Goal: Browse casually

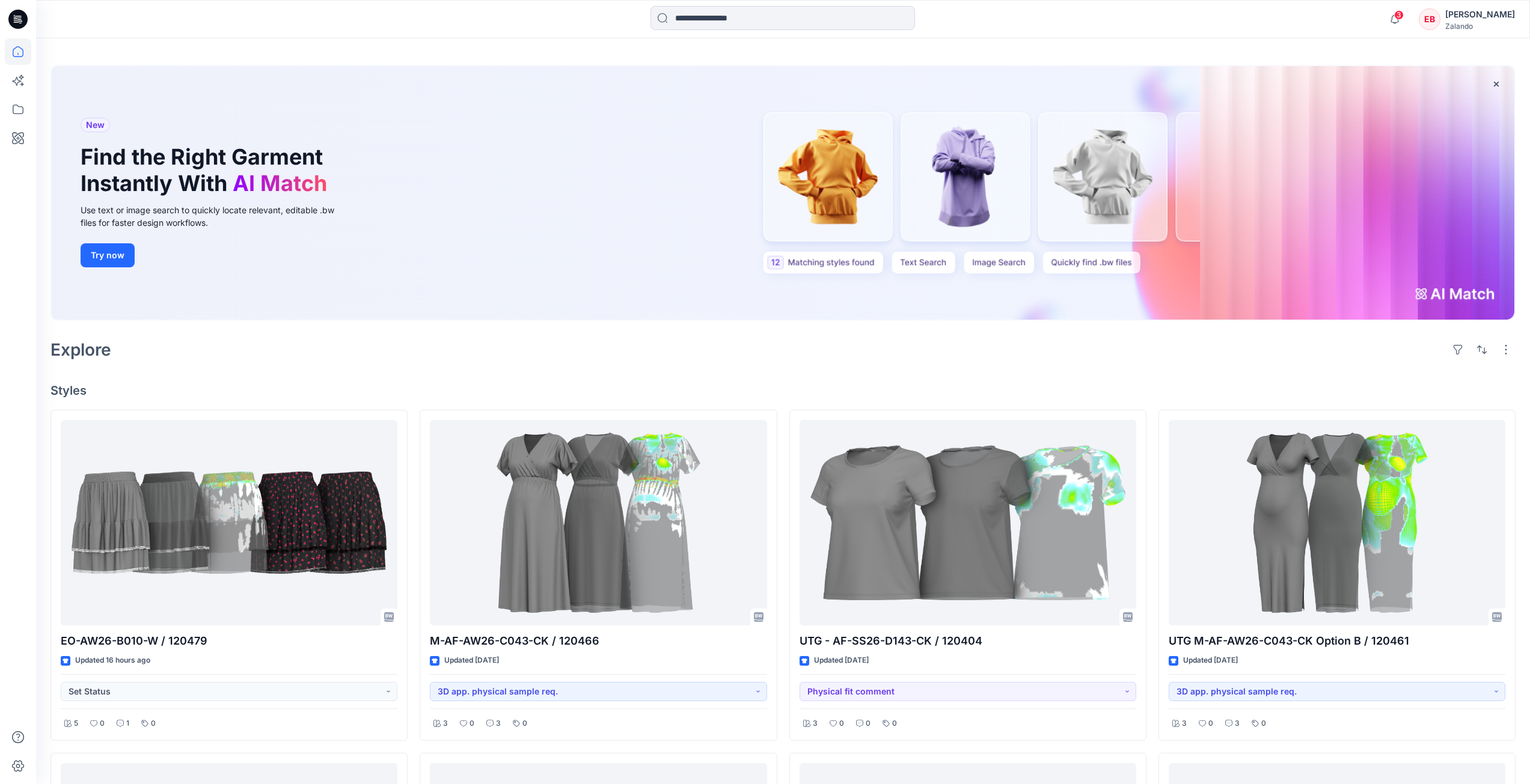
scroll to position [60, 0]
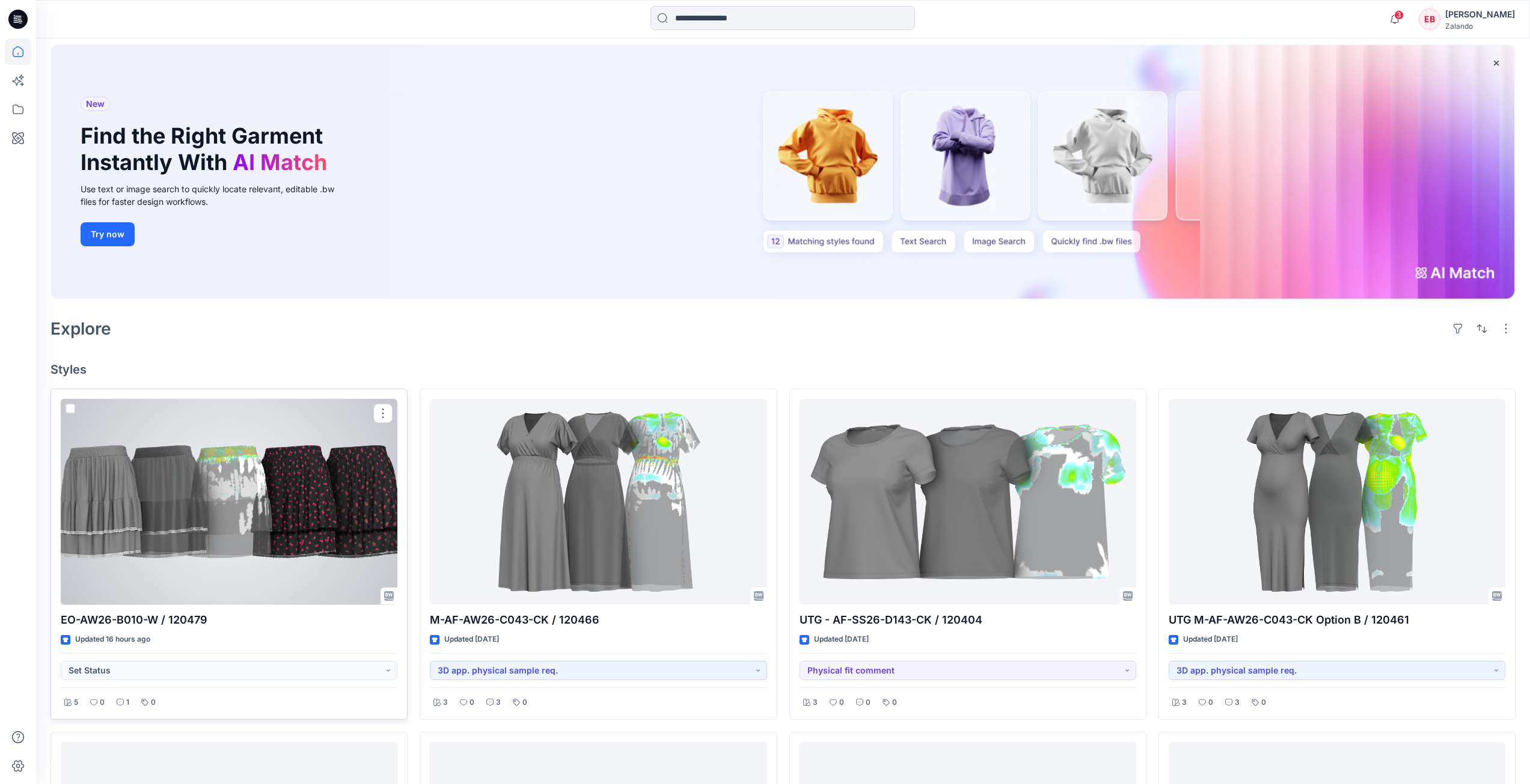
click at [235, 506] on div at bounding box center [229, 501] width 336 height 206
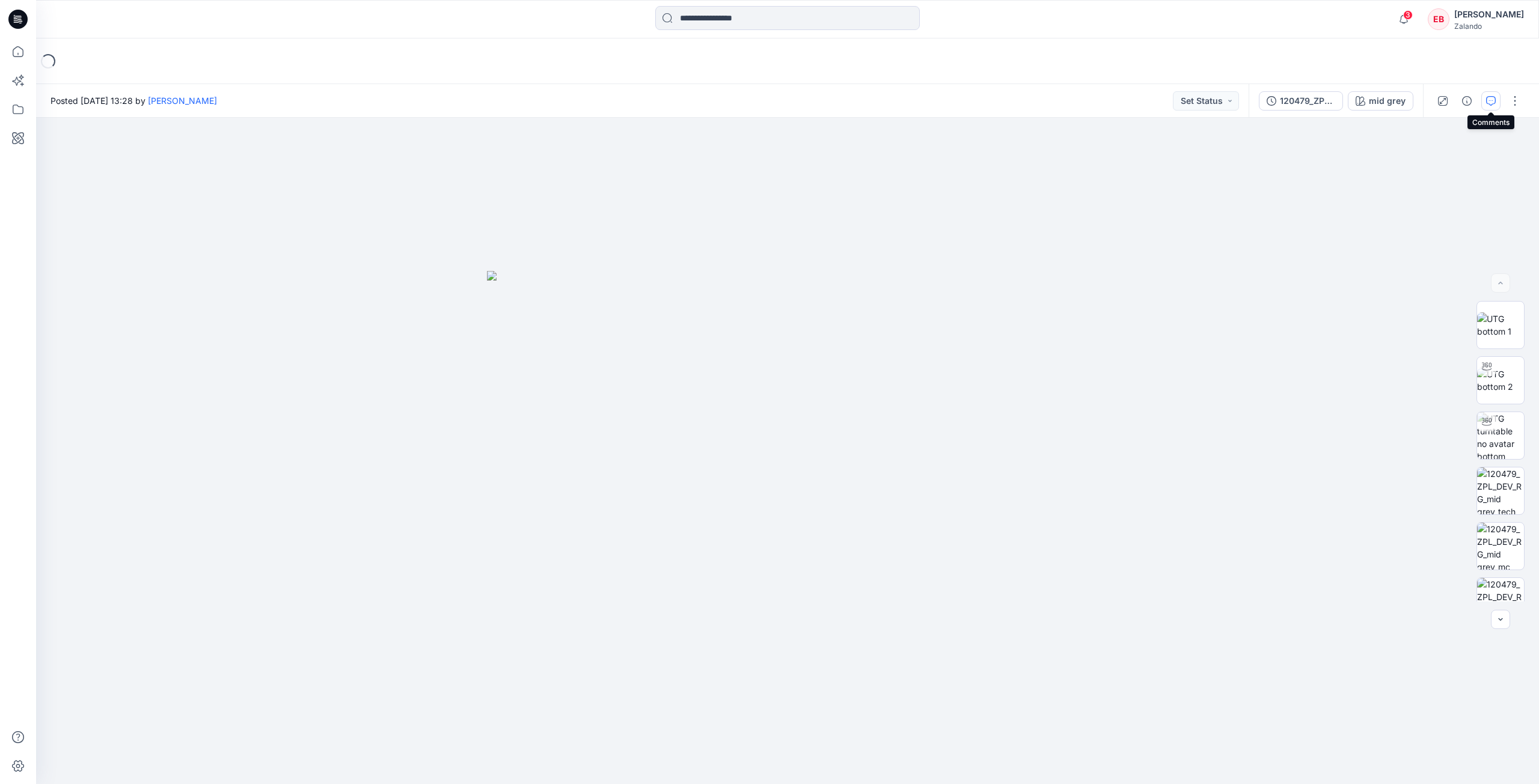
click at [1495, 100] on button "button" at bounding box center [1491, 101] width 20 height 20
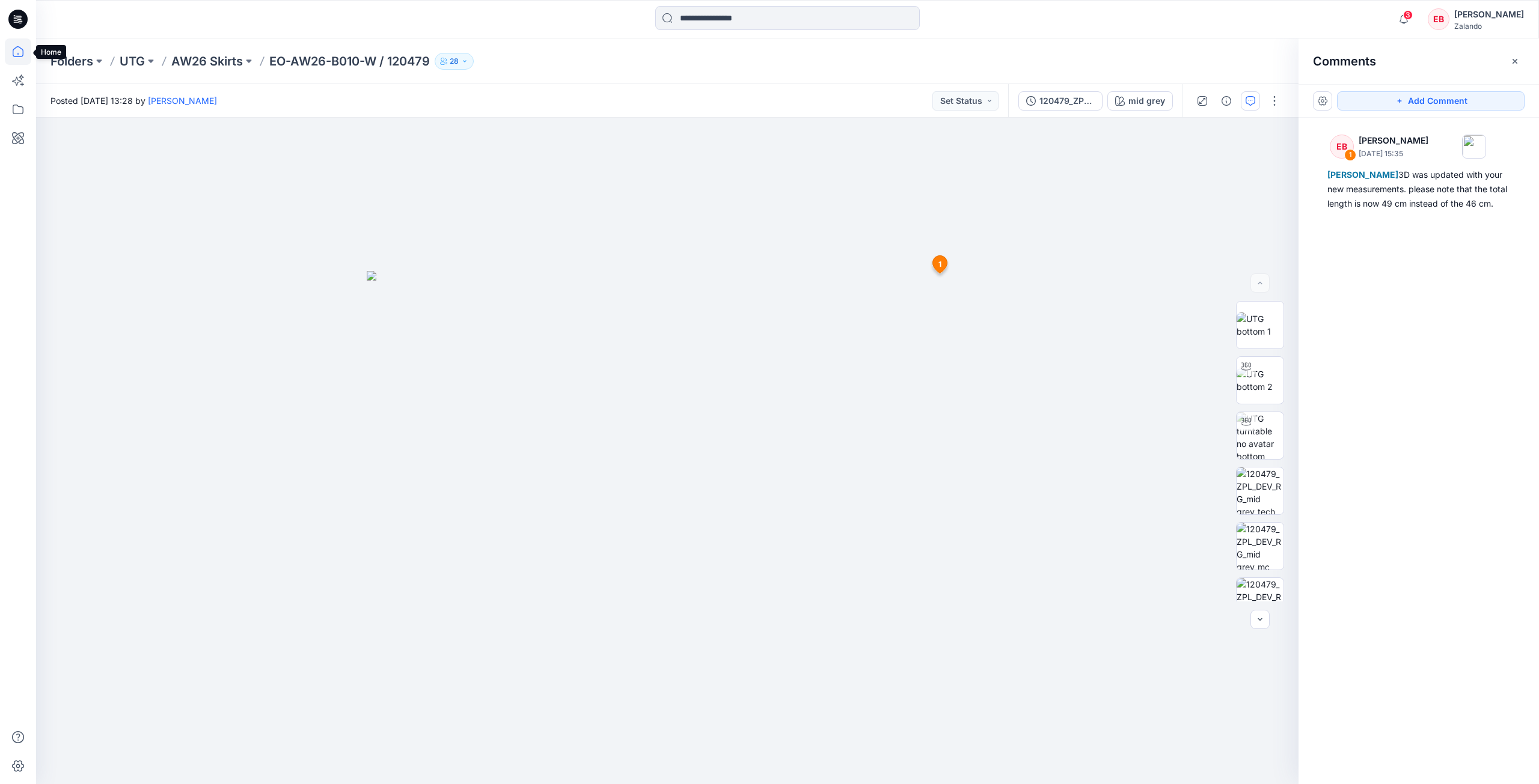
click at [17, 57] on icon at bounding box center [18, 51] width 11 height 11
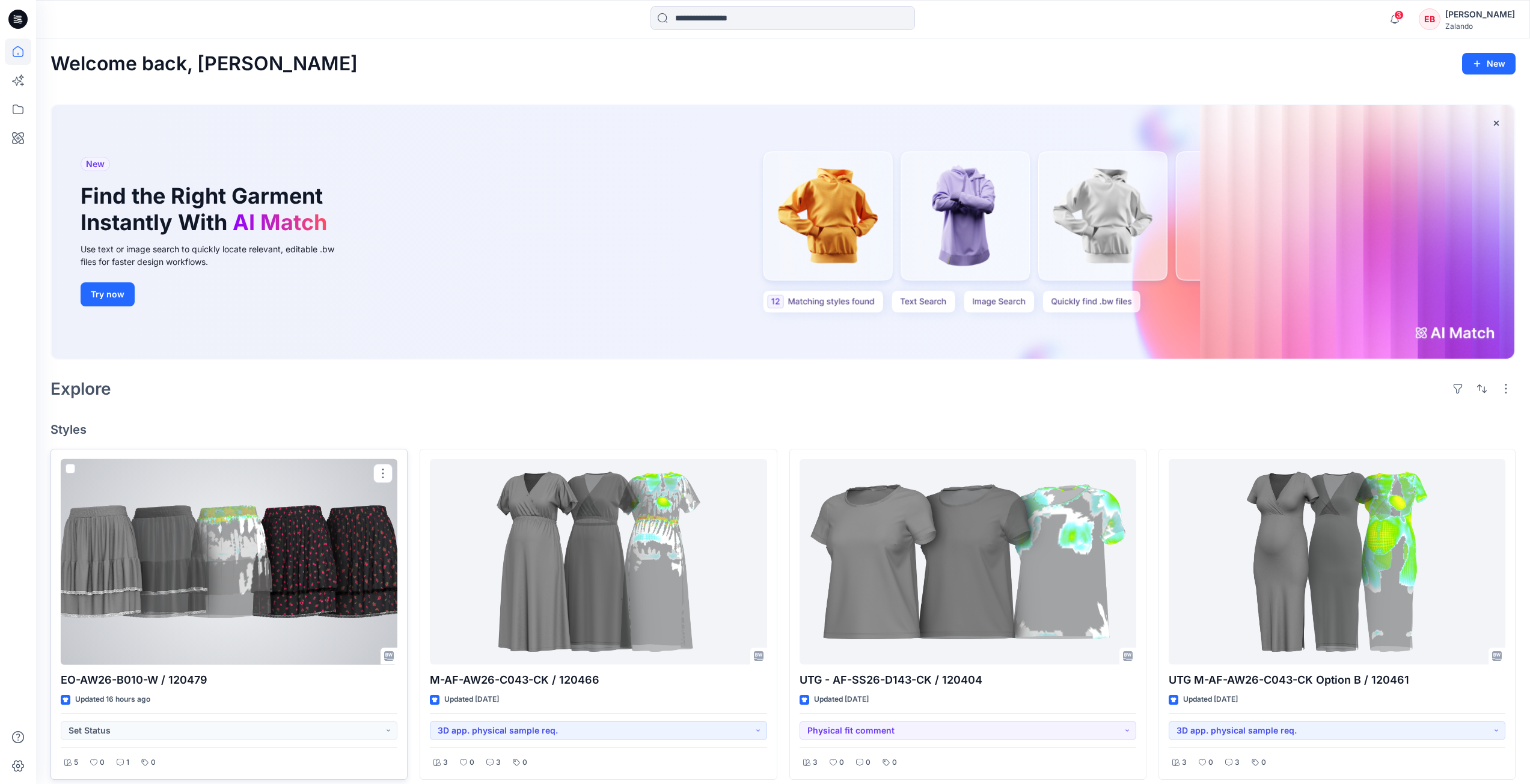
click at [254, 607] on div at bounding box center [229, 562] width 336 height 206
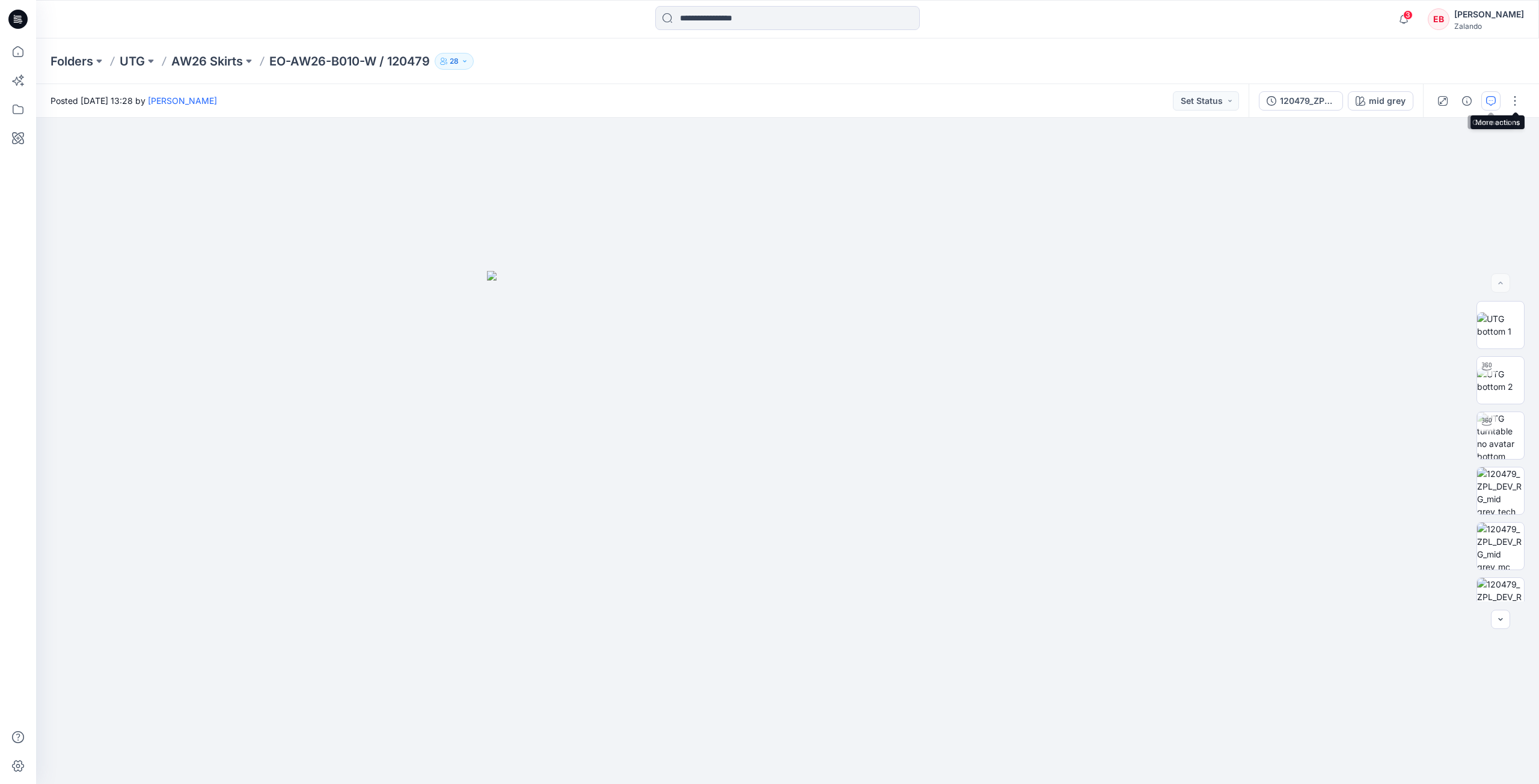
click at [1497, 102] on button "button" at bounding box center [1491, 101] width 20 height 20
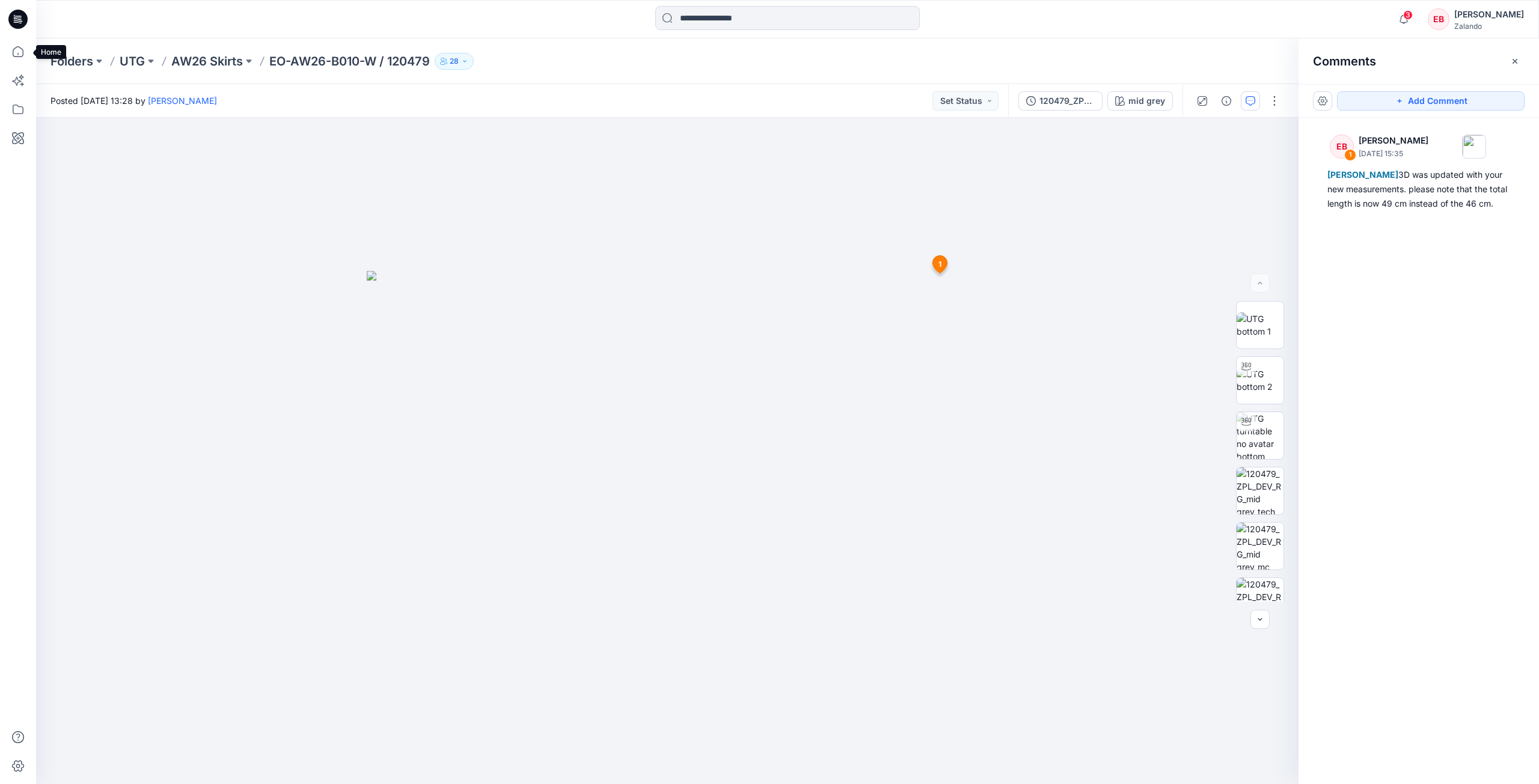
drag, startPoint x: 16, startPoint y: 46, endPoint x: 70, endPoint y: 3, distance: 69.0
click at [16, 46] on icon at bounding box center [18, 51] width 26 height 26
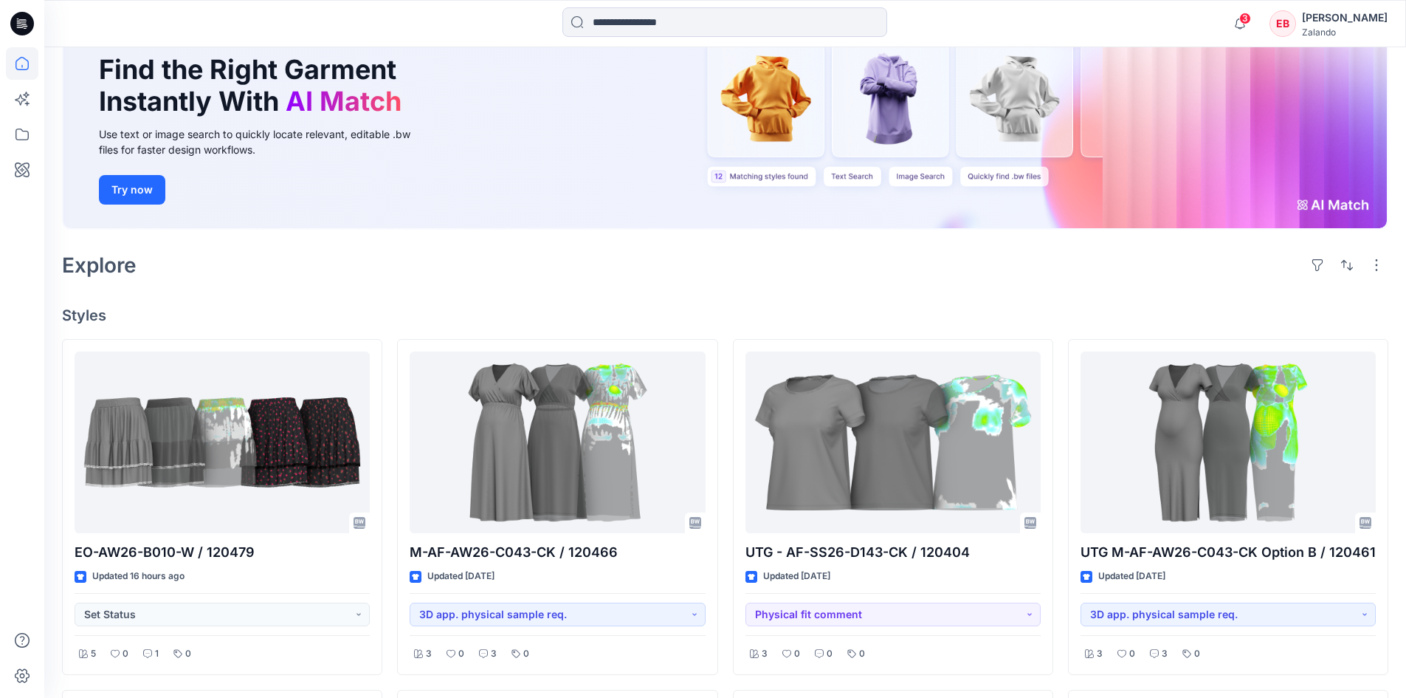
scroll to position [148, 0]
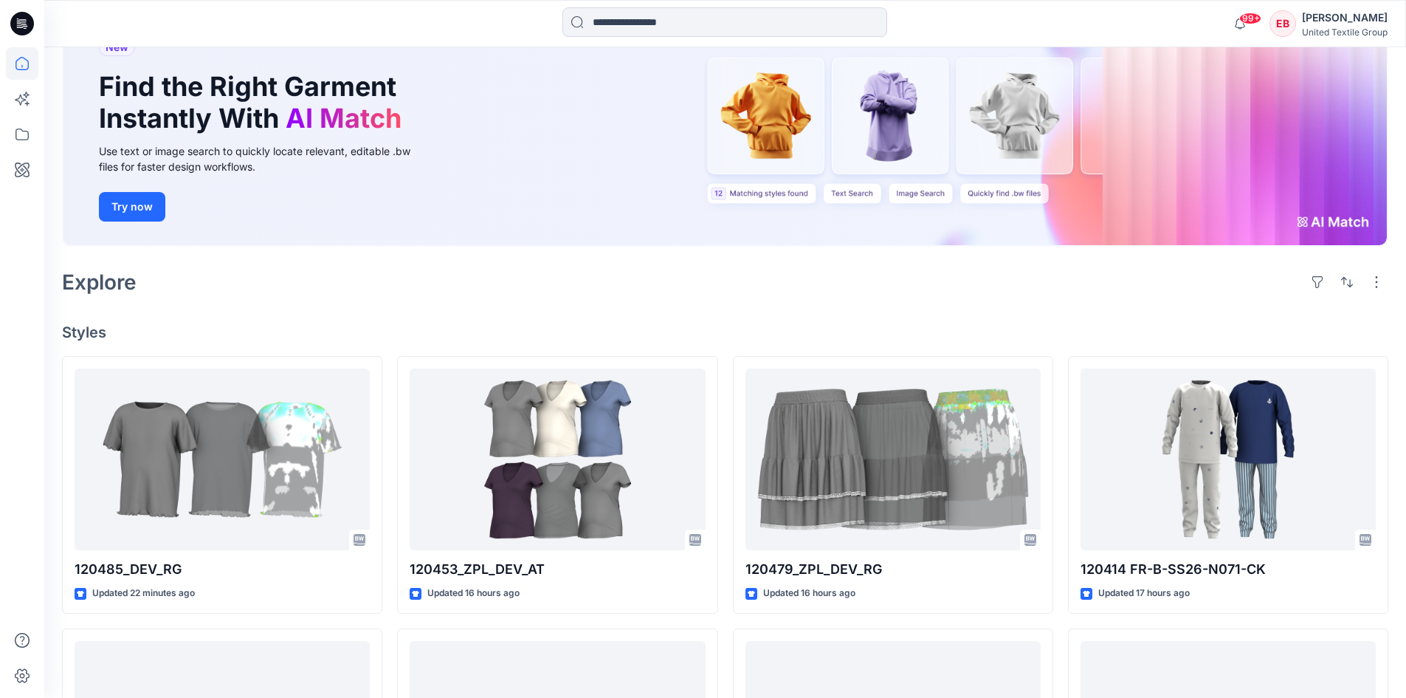
scroll to position [148, 0]
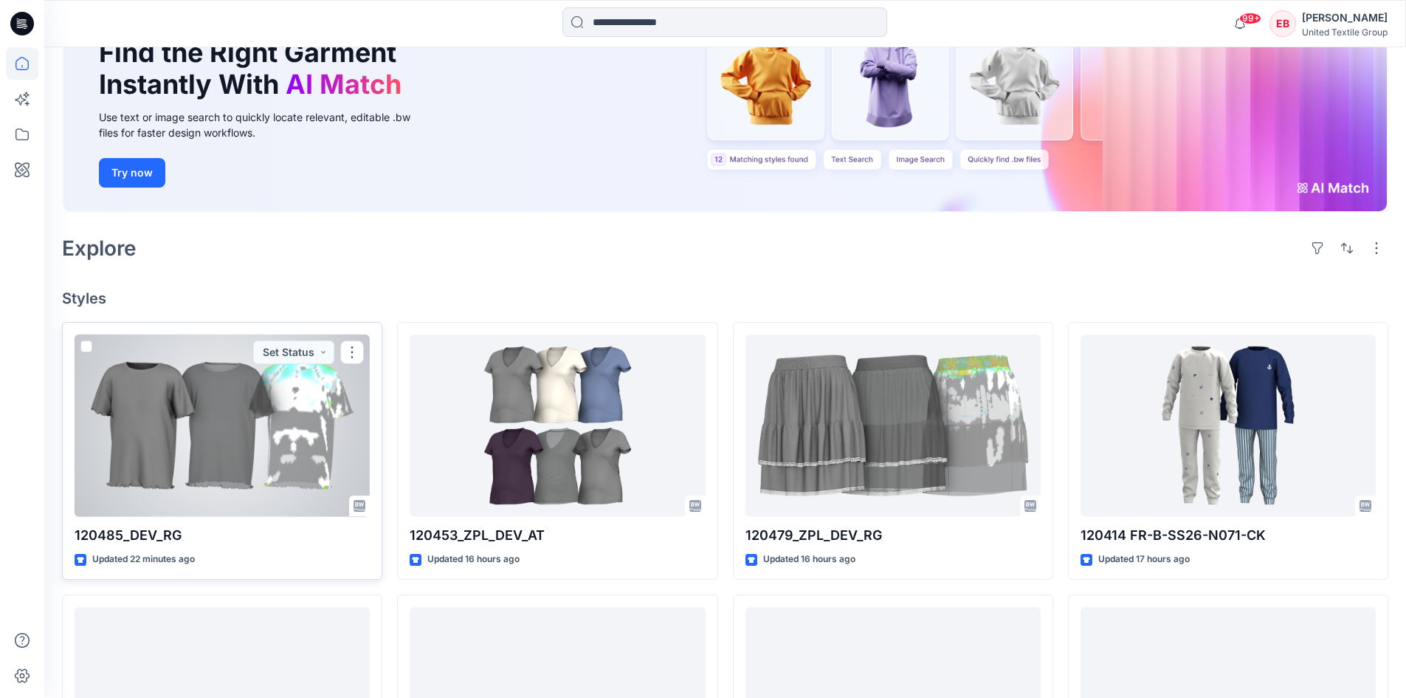
click at [252, 434] on div at bounding box center [222, 425] width 295 height 182
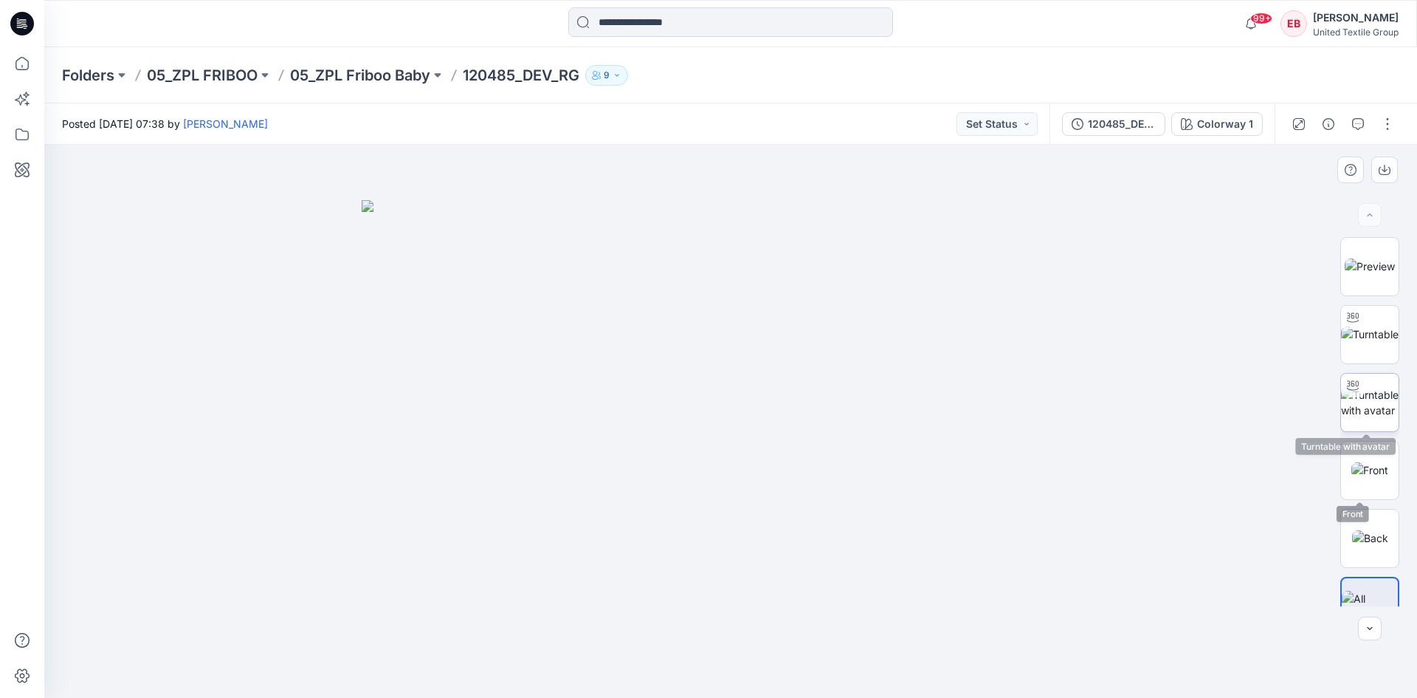
click at [1366, 401] on img at bounding box center [1370, 402] width 58 height 31
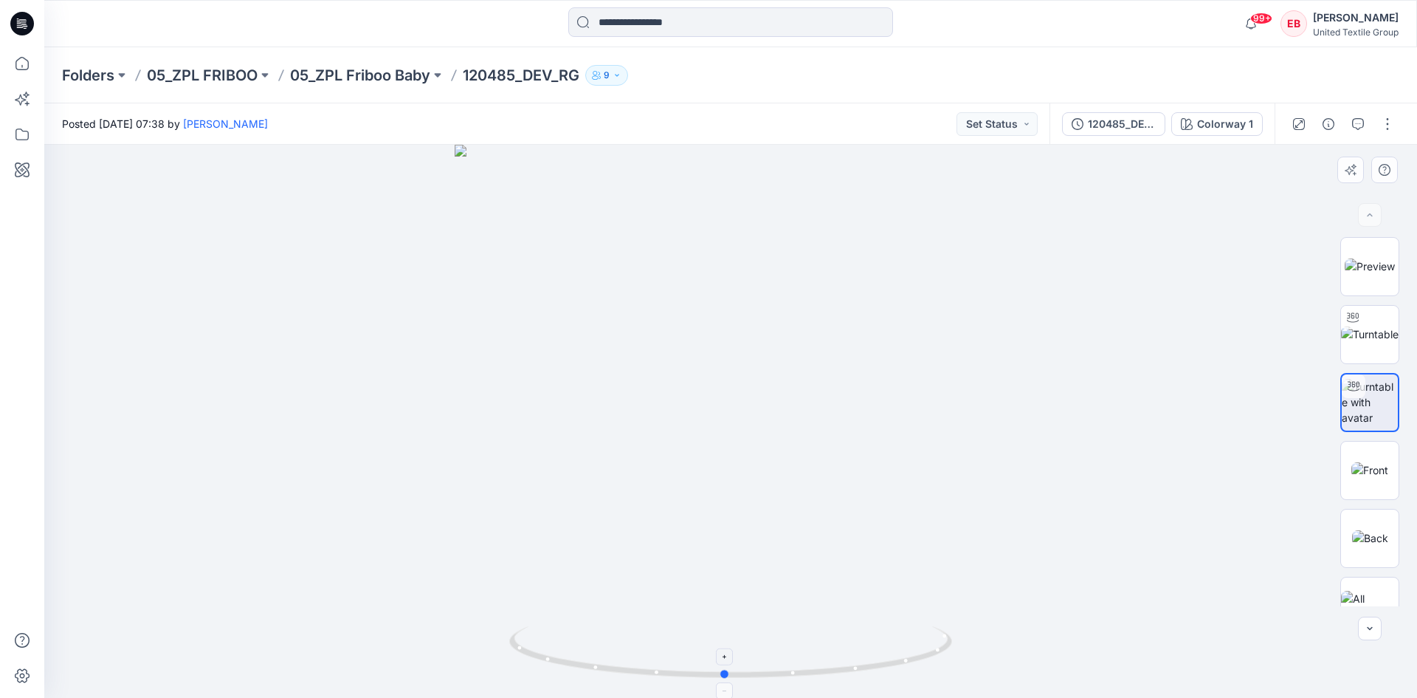
drag, startPoint x: 896, startPoint y: 654, endPoint x: 887, endPoint y: 644, distance: 13.1
click at [887, 644] on icon at bounding box center [732, 653] width 447 height 55
click at [1379, 326] on img at bounding box center [1370, 334] width 58 height 16
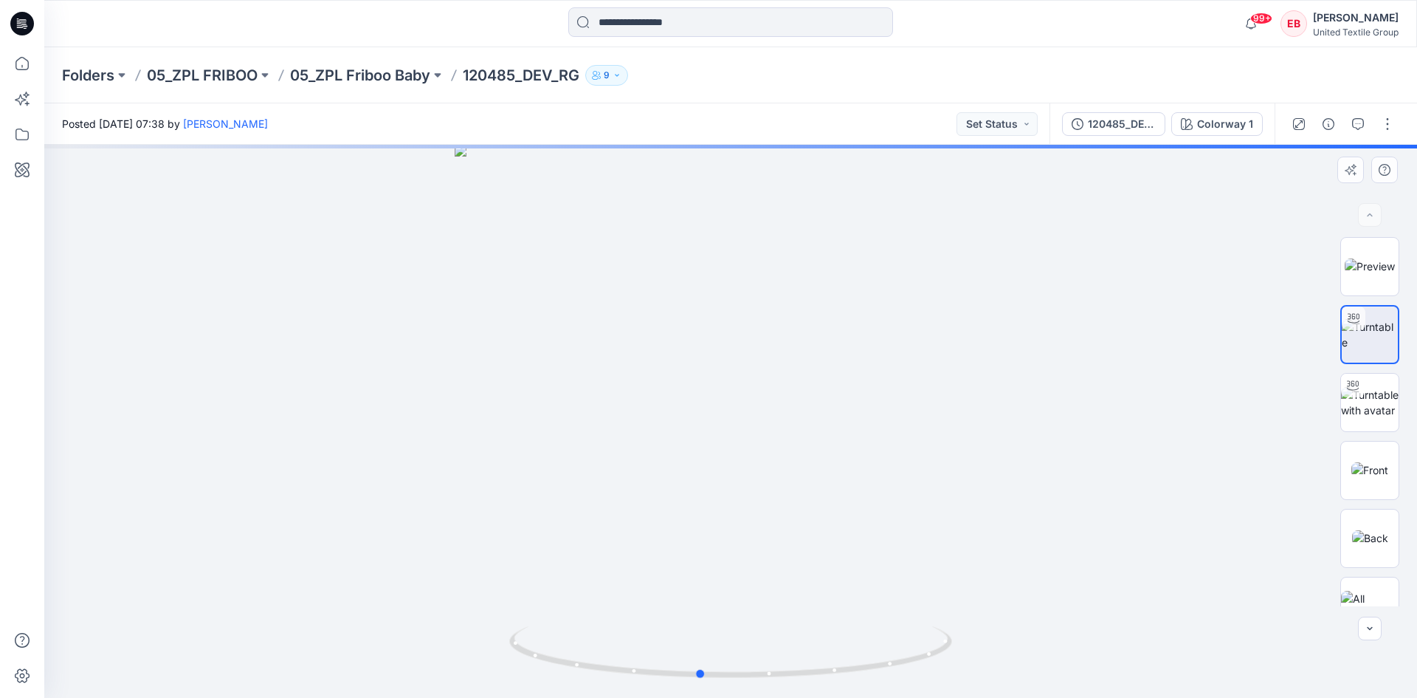
drag, startPoint x: 886, startPoint y: 660, endPoint x: 841, endPoint y: 596, distance: 78.9
click at [855, 671] on icon at bounding box center [732, 653] width 447 height 55
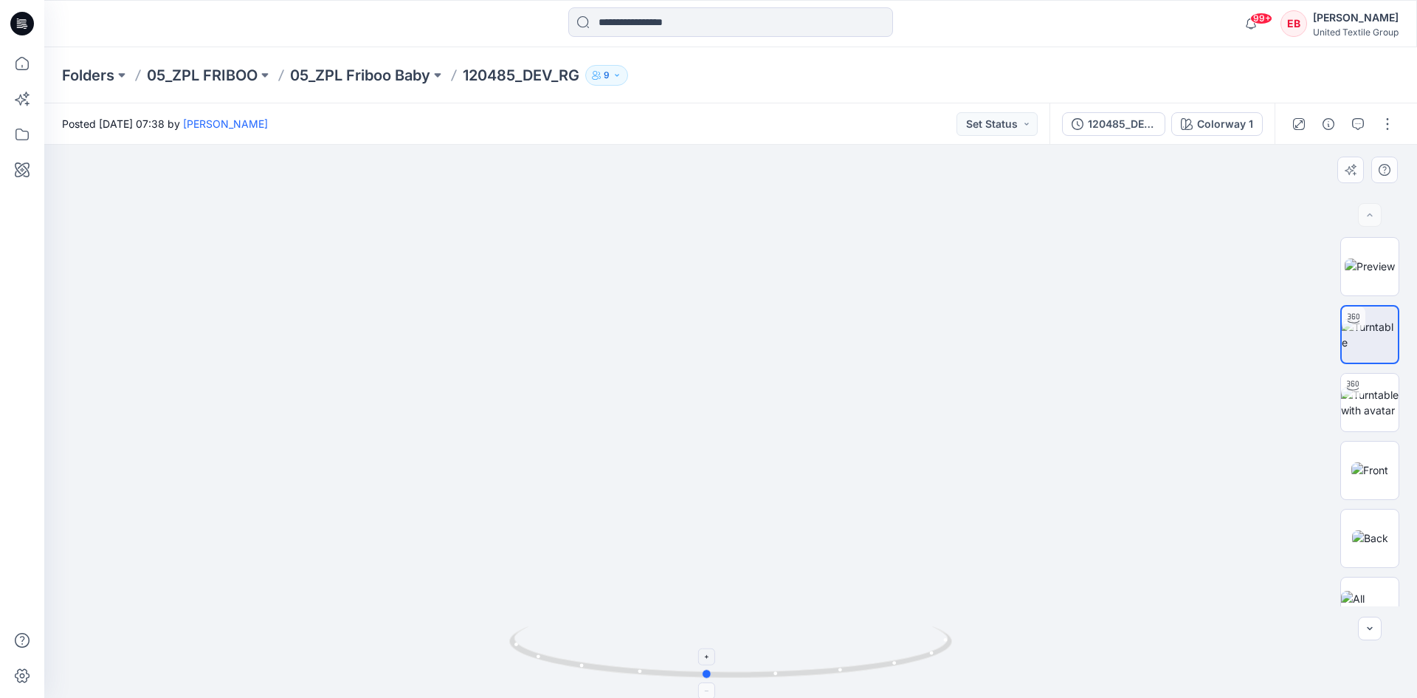
drag, startPoint x: 880, startPoint y: 664, endPoint x: 882, endPoint y: 639, distance: 25.2
click at [882, 639] on icon at bounding box center [732, 653] width 447 height 55
